Goal: Check status: Check status

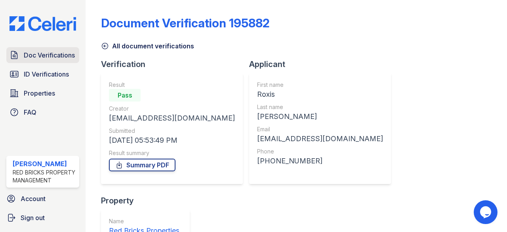
click at [26, 50] on span "Doc Verifications" at bounding box center [49, 55] width 51 height 10
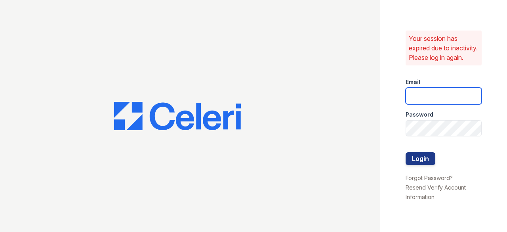
type input "raghukukunoor@gmail.com"
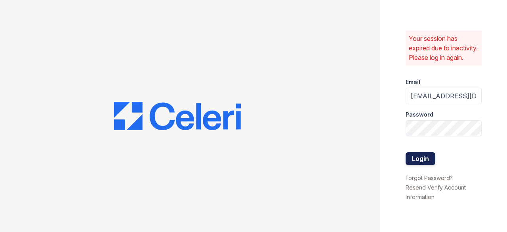
click at [421, 163] on button "Login" at bounding box center [421, 158] width 30 height 13
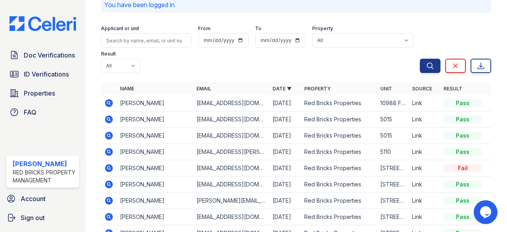
click at [108, 149] on icon at bounding box center [109, 152] width 8 height 8
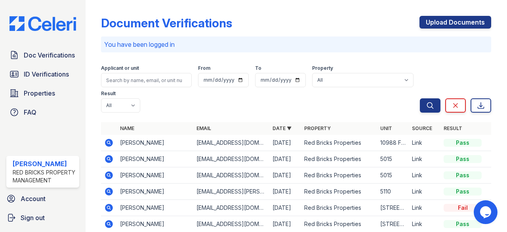
drag, startPoint x: 50, startPoint y: 73, endPoint x: 56, endPoint y: 80, distance: 9.5
click at [50, 73] on span "ID Verifications" at bounding box center [46, 74] width 45 height 10
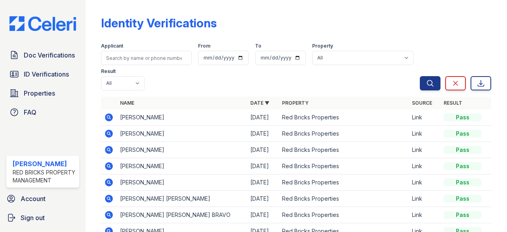
click at [109, 198] on icon at bounding box center [109, 199] width 10 height 10
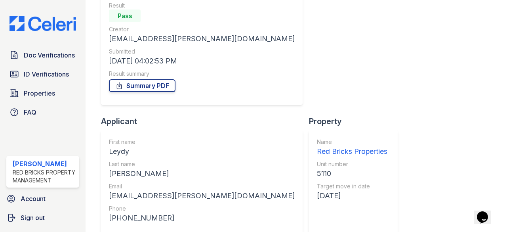
scroll to position [101, 0]
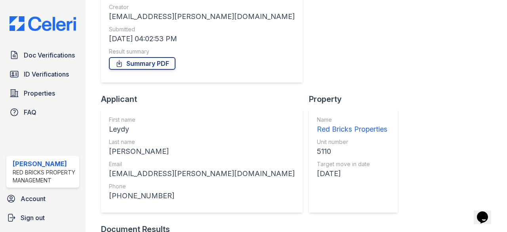
click at [61, 52] on span "Doc Verifications" at bounding box center [49, 55] width 51 height 10
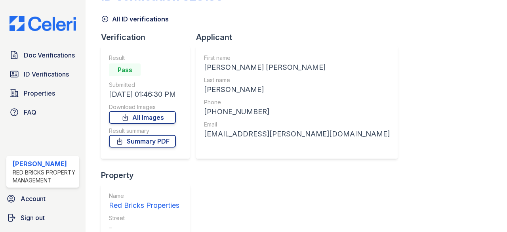
scroll to position [40, 0]
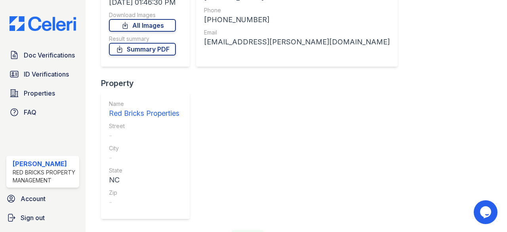
scroll to position [0, 0]
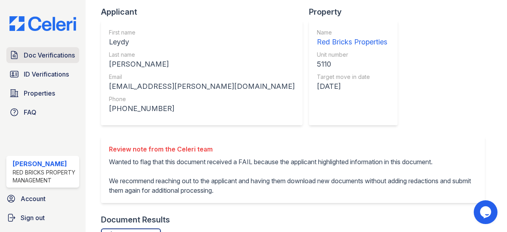
click at [43, 54] on span "Doc Verifications" at bounding box center [49, 55] width 51 height 10
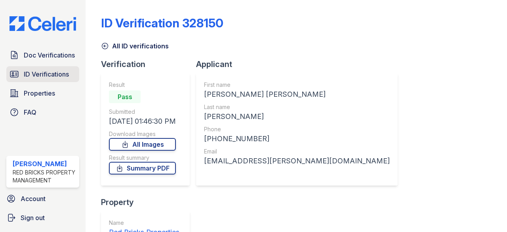
drag, startPoint x: 0, startPoint y: 0, endPoint x: 25, endPoint y: 69, distance: 72.9
click at [25, 69] on span "ID Verifications" at bounding box center [46, 74] width 45 height 10
